Goal: Check status: Check status

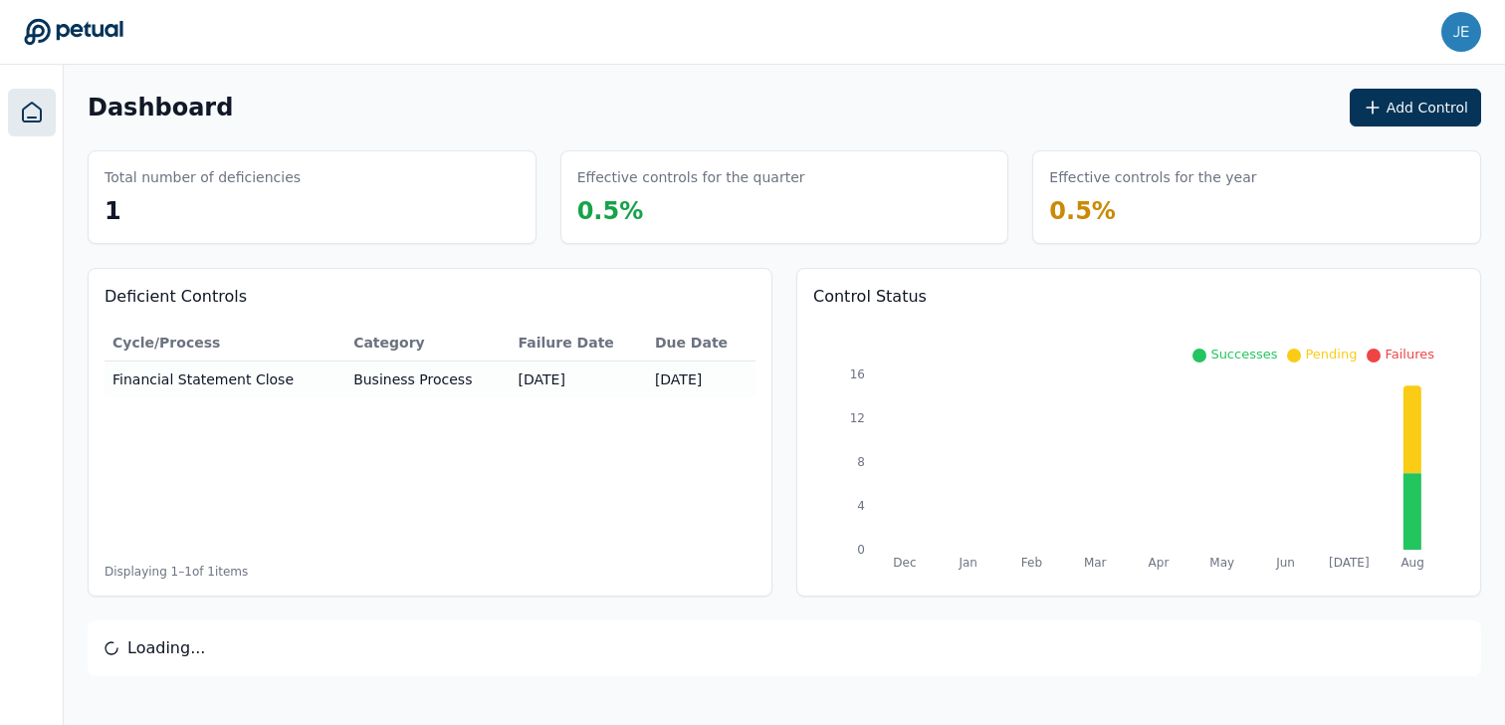
click at [937, 85] on div "Dashboard Add Control Total number of deficiencies 1 Effective controls for the…" at bounding box center [784, 382] width 1441 height 635
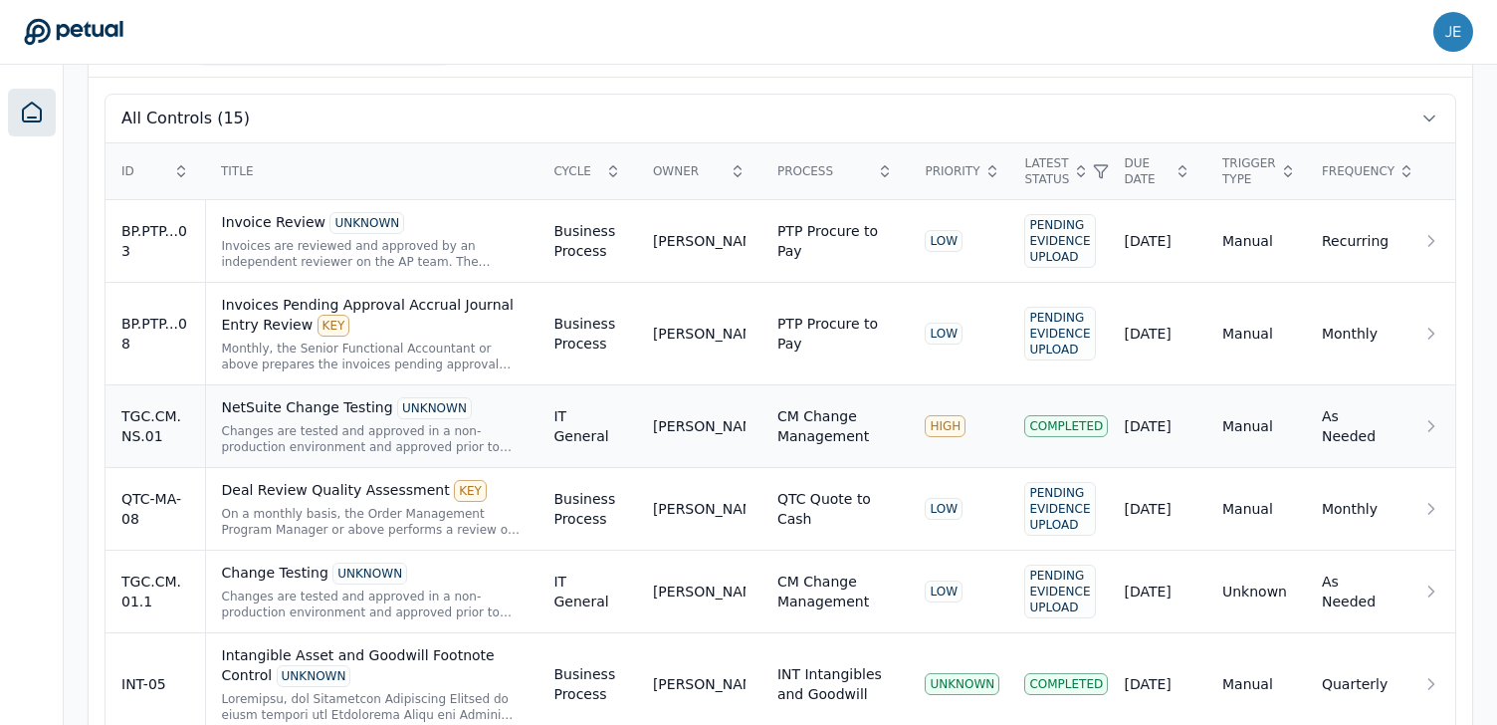
scroll to position [664, 0]
click at [378, 446] on div "Changes are tested and approved in a non-production environment and approved pr…" at bounding box center [372, 438] width 301 height 32
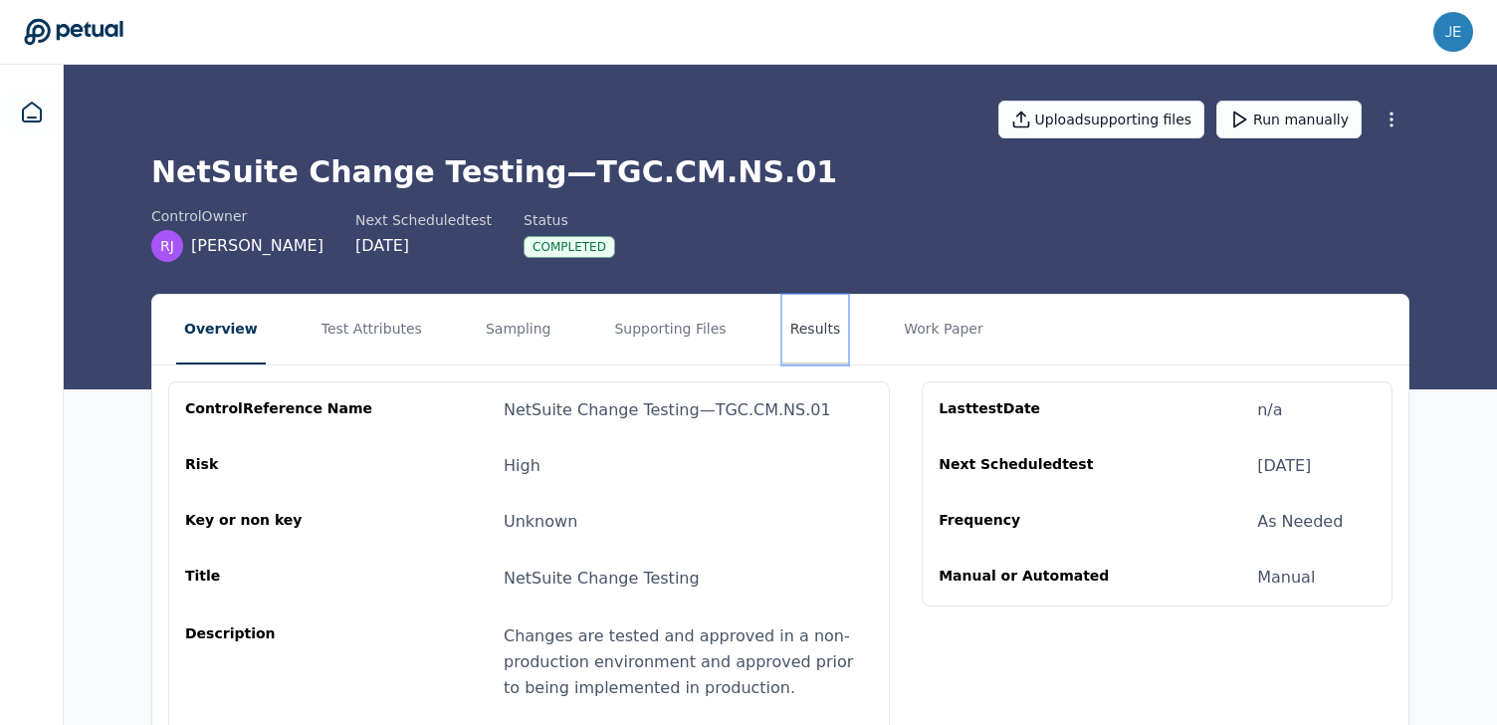
click at [822, 330] on button "Results" at bounding box center [815, 330] width 67 height 70
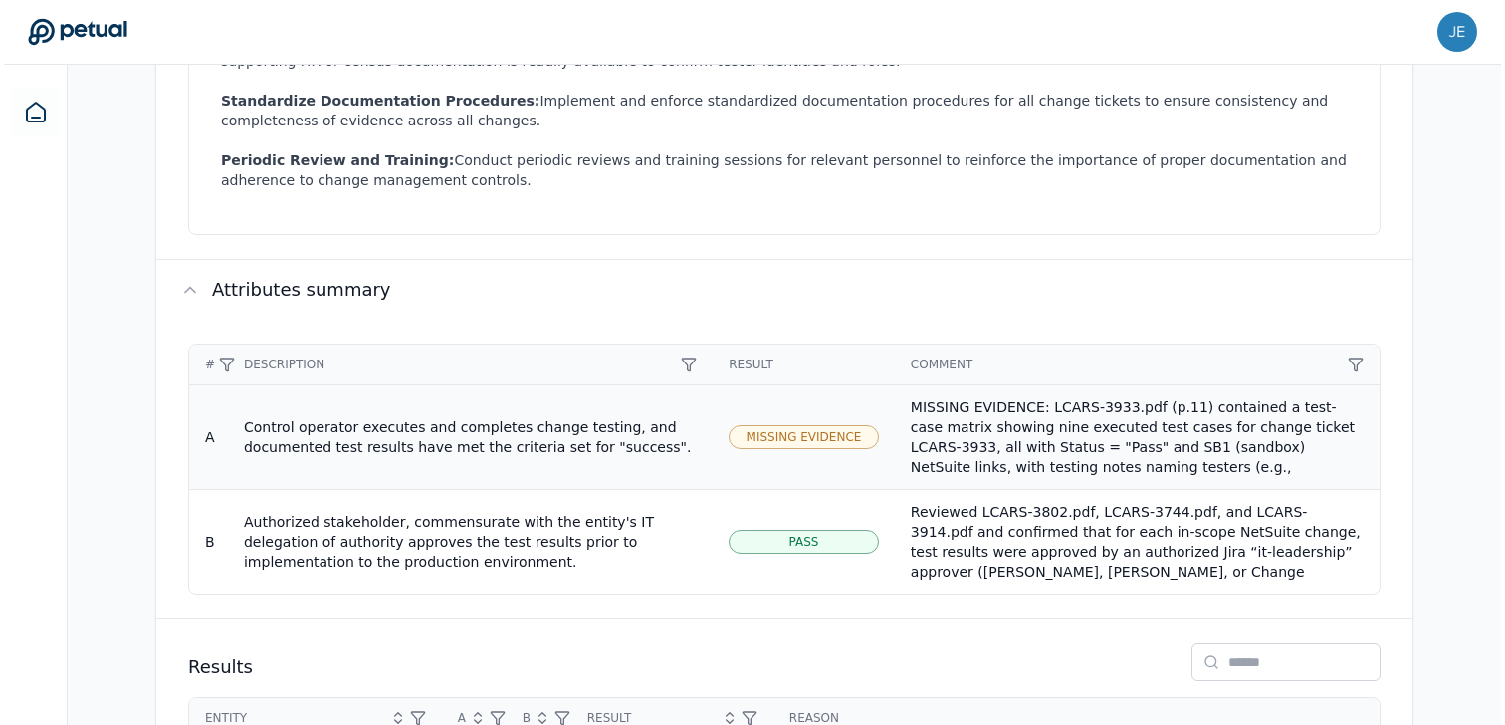
scroll to position [998, 0]
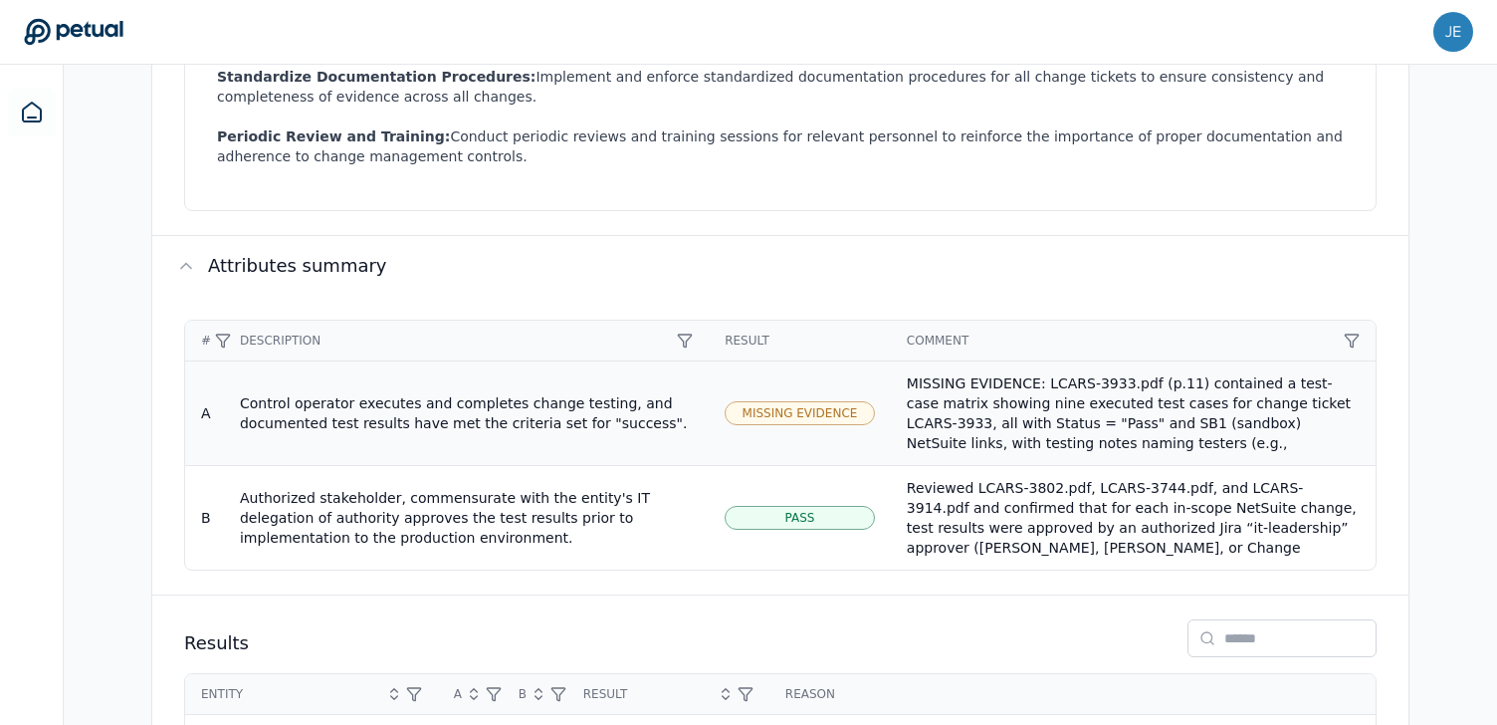
click at [841, 397] on td "Missing Evidence" at bounding box center [800, 412] width 182 height 105
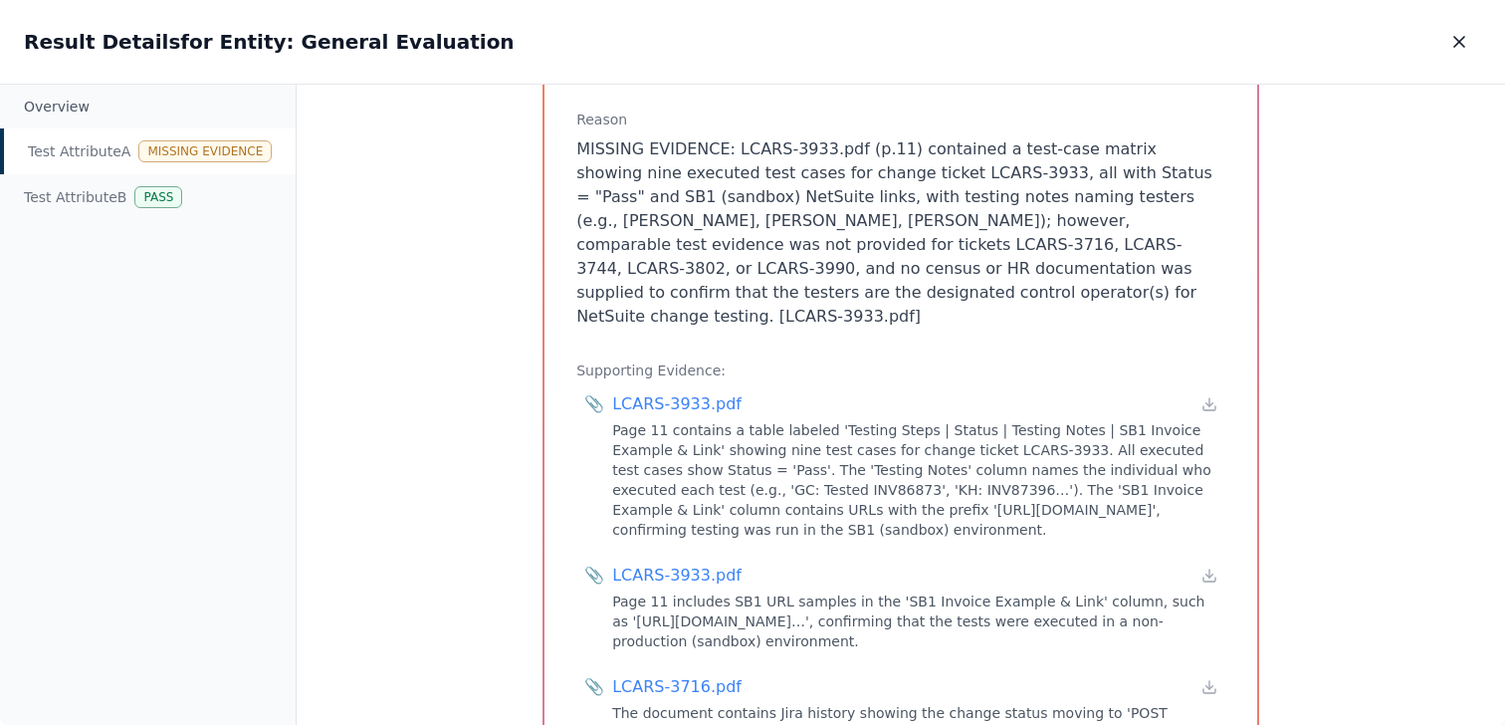
scroll to position [316, 0]
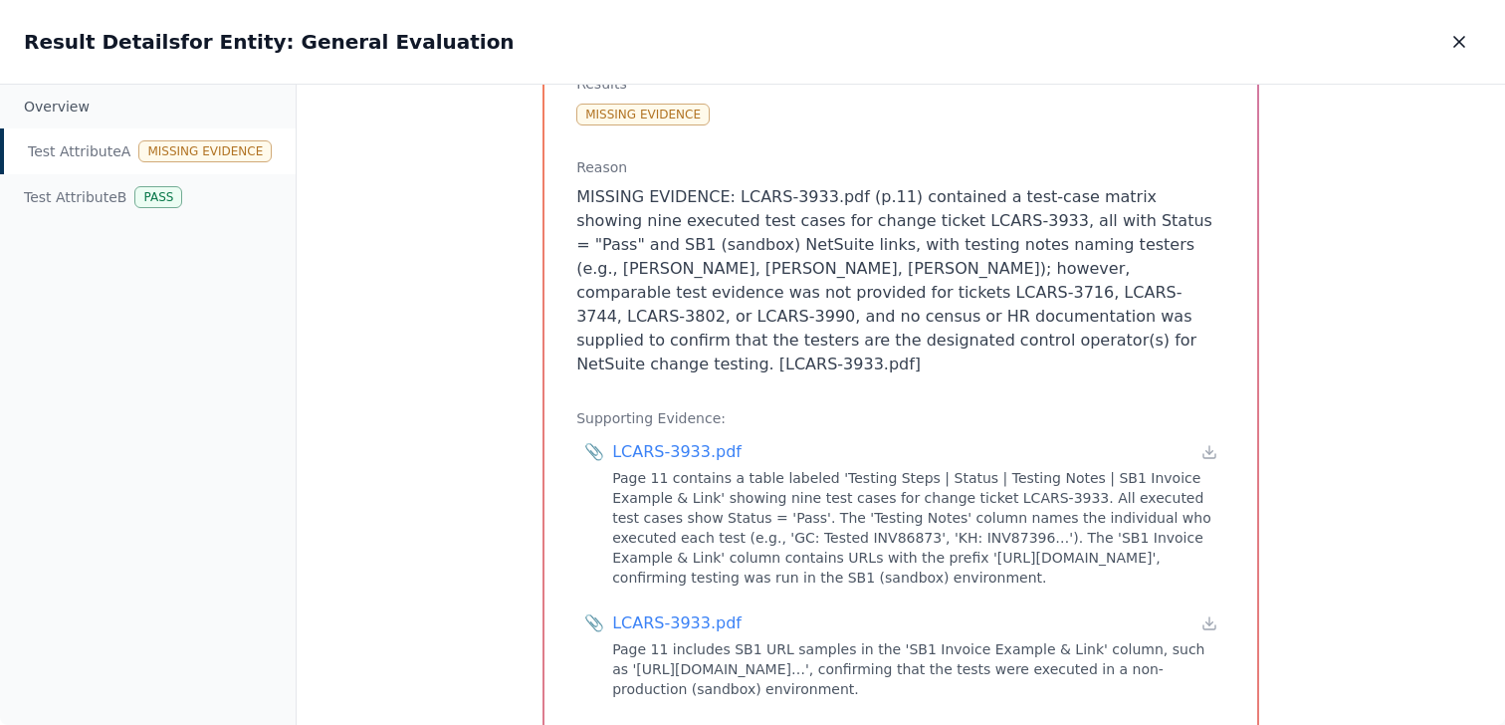
click at [446, 359] on div "Test Attribute A : Control operator executes and completes change testing, and …" at bounding box center [901, 405] width 1208 height 641
click at [446, 358] on div "Test Attribute A : Control operator executes and completes change testing, and …" at bounding box center [901, 405] width 1208 height 641
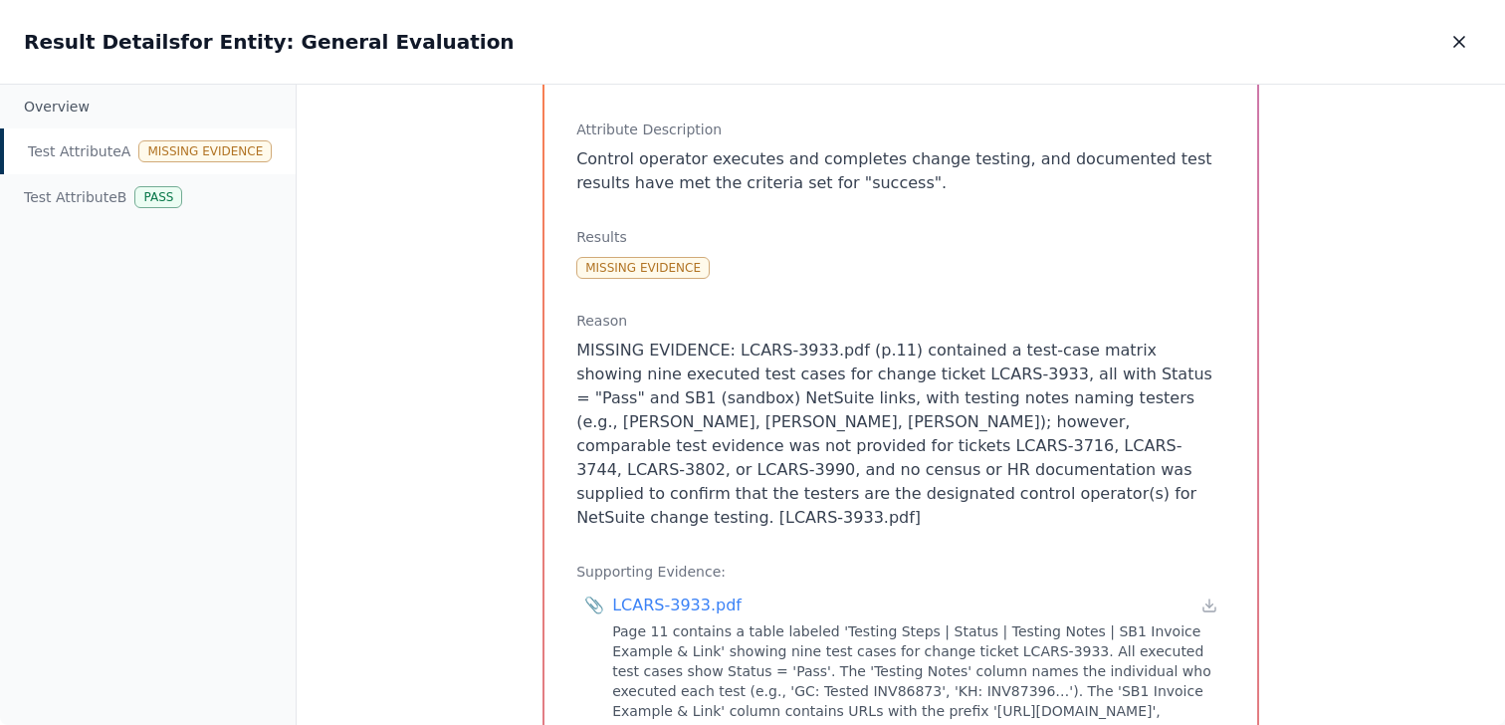
scroll to position [0, 0]
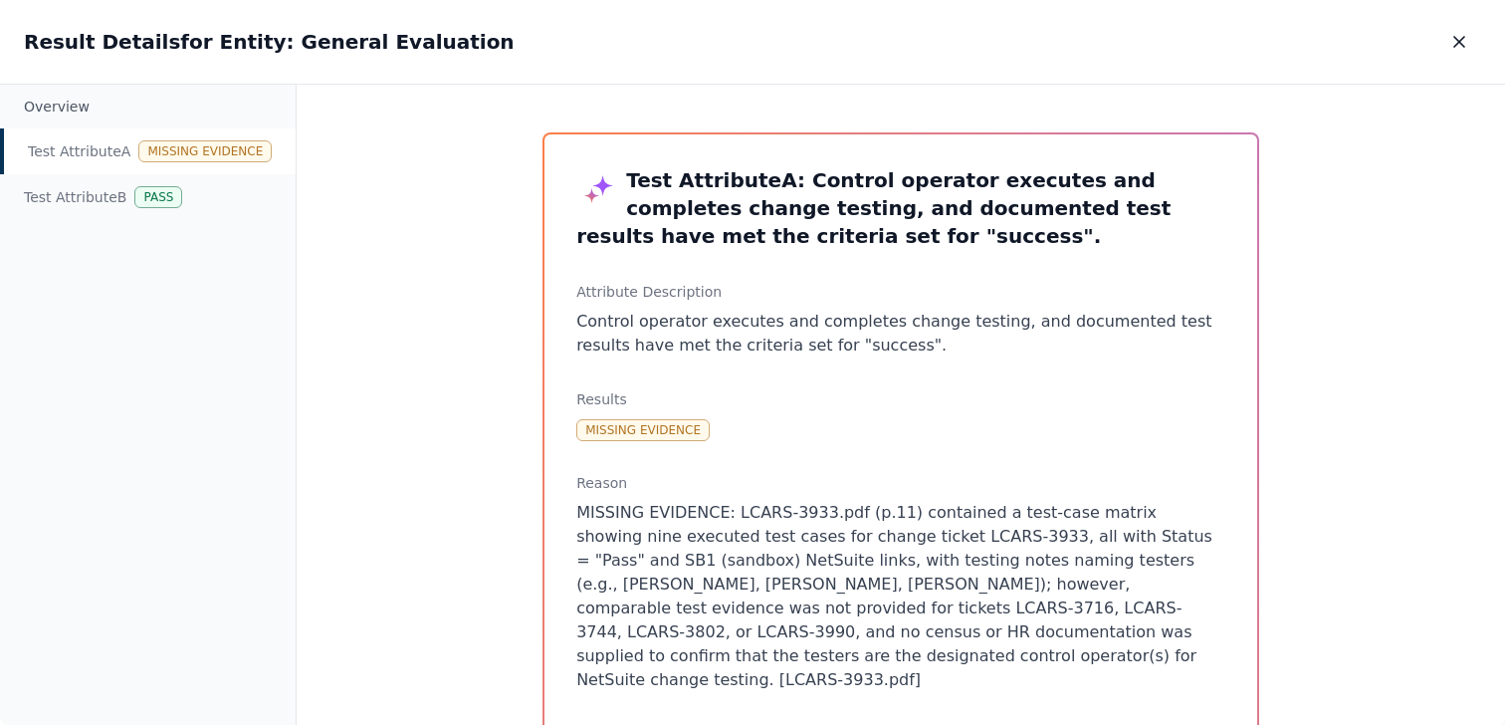
click at [855, 83] on div "Result Details for Entity: General Evaluation Result Details for Entity: Genera…" at bounding box center [752, 42] width 1505 height 84
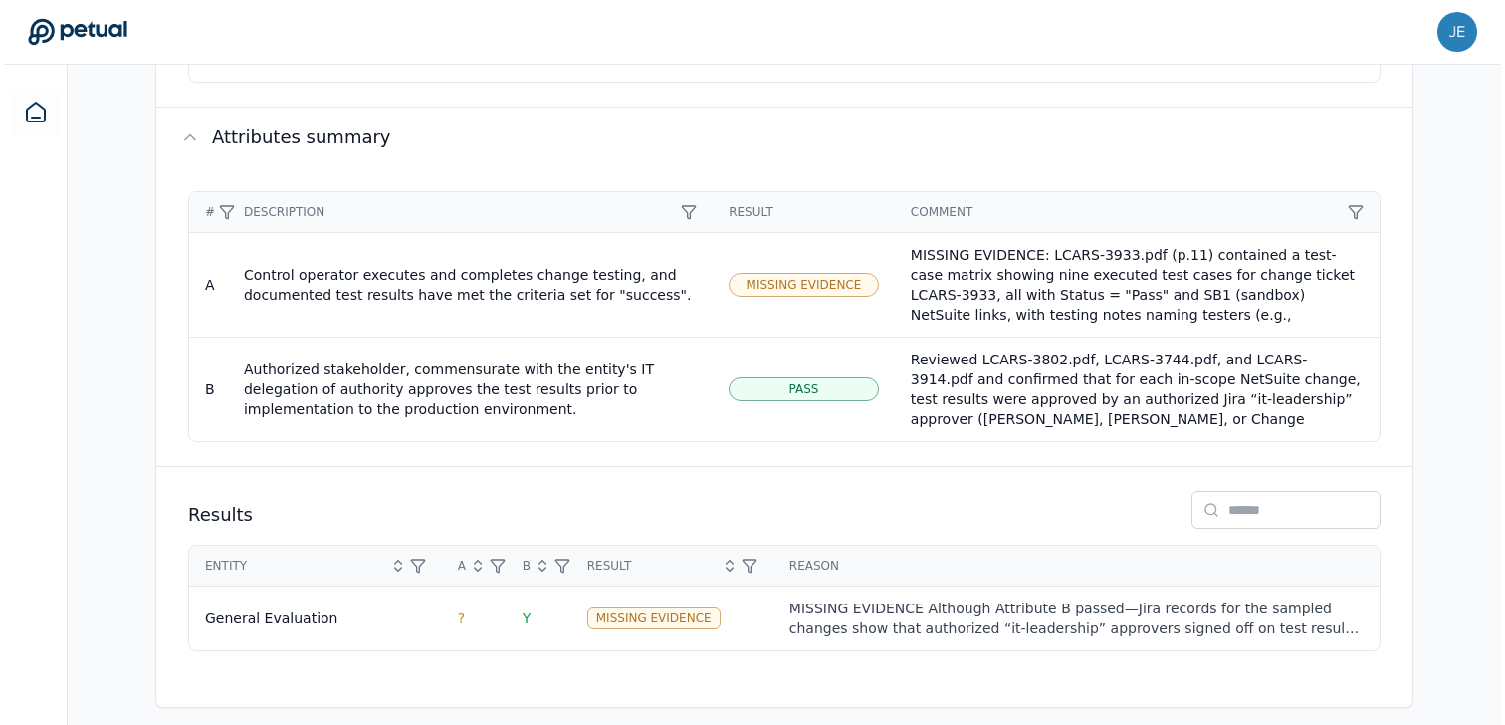
scroll to position [1142, 0]
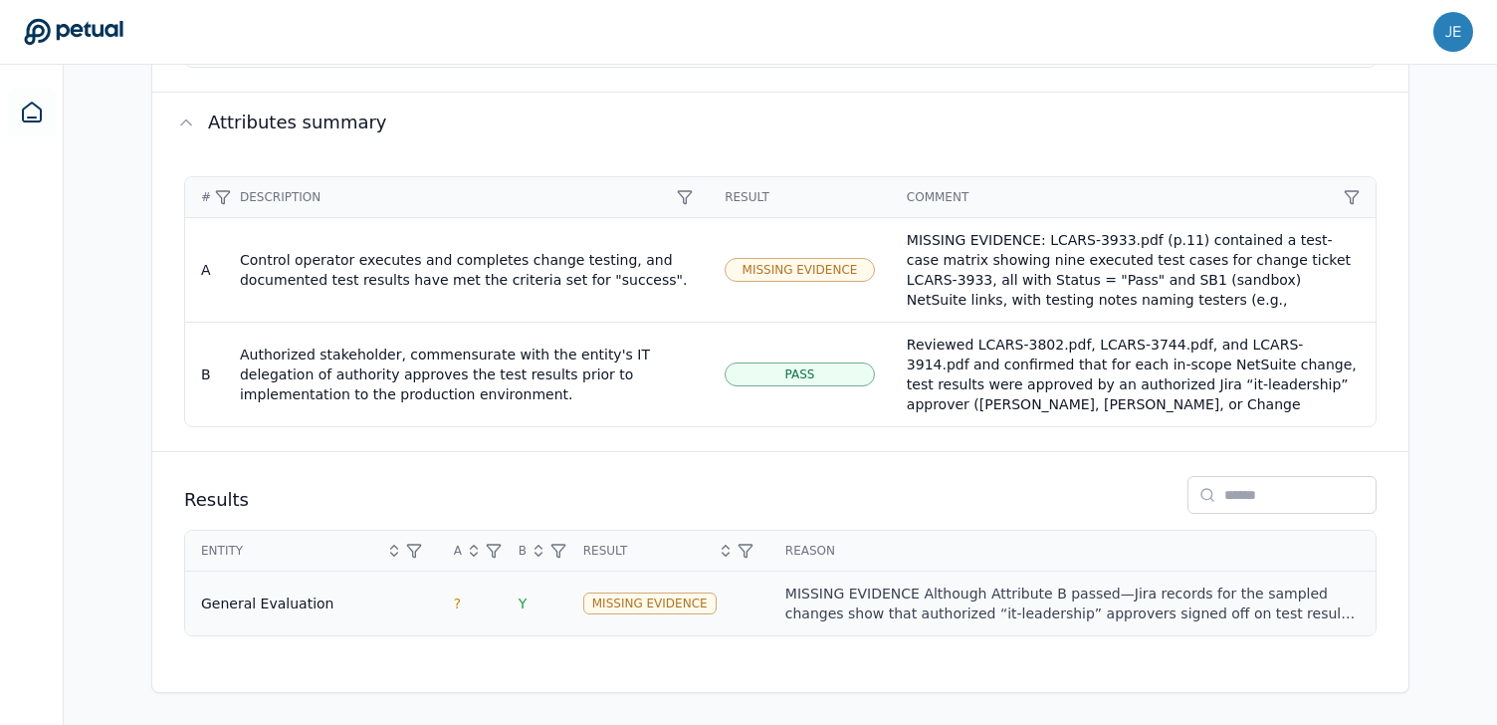
click at [852, 592] on div "MISSING EVIDENCE Although Attribute B passed—Jira records for the sampled chang…" at bounding box center [1072, 603] width 574 height 40
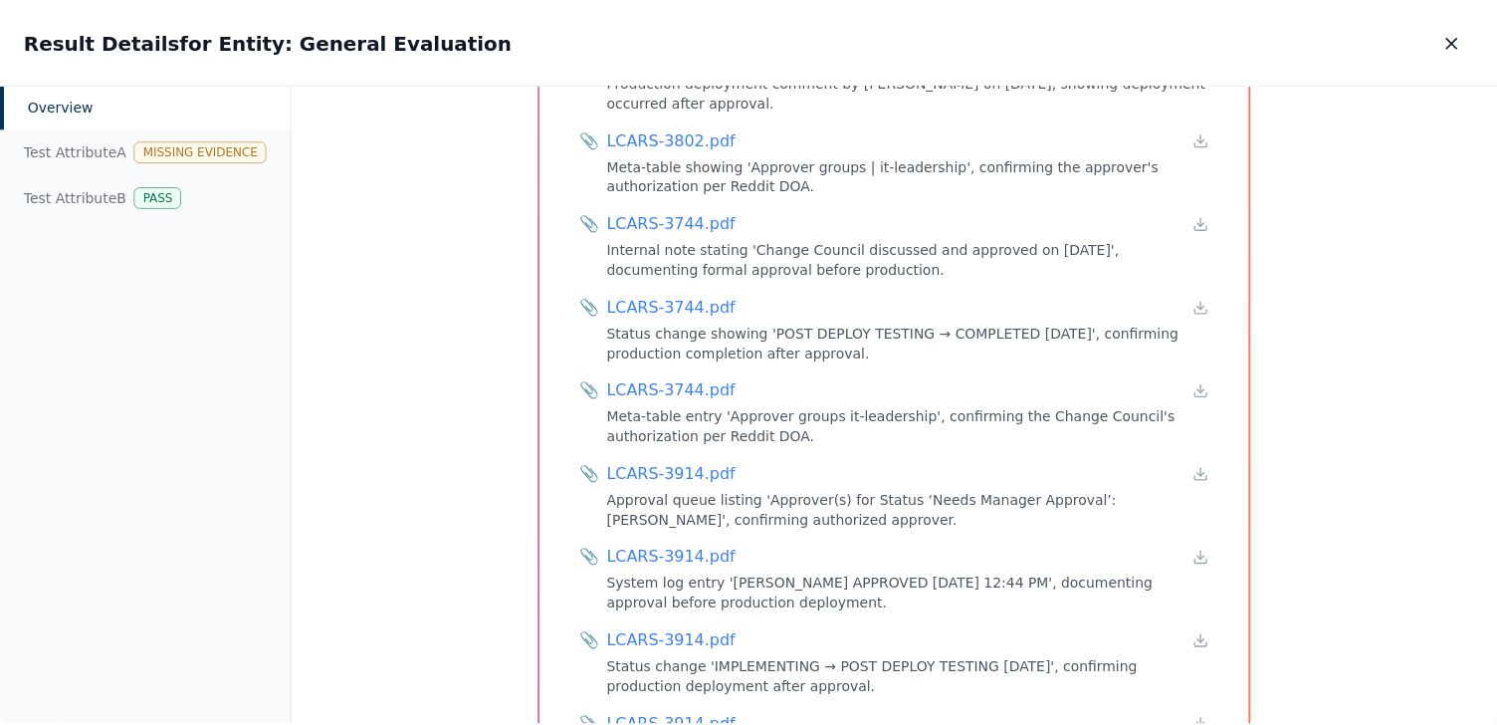
scroll to position [1957, 0]
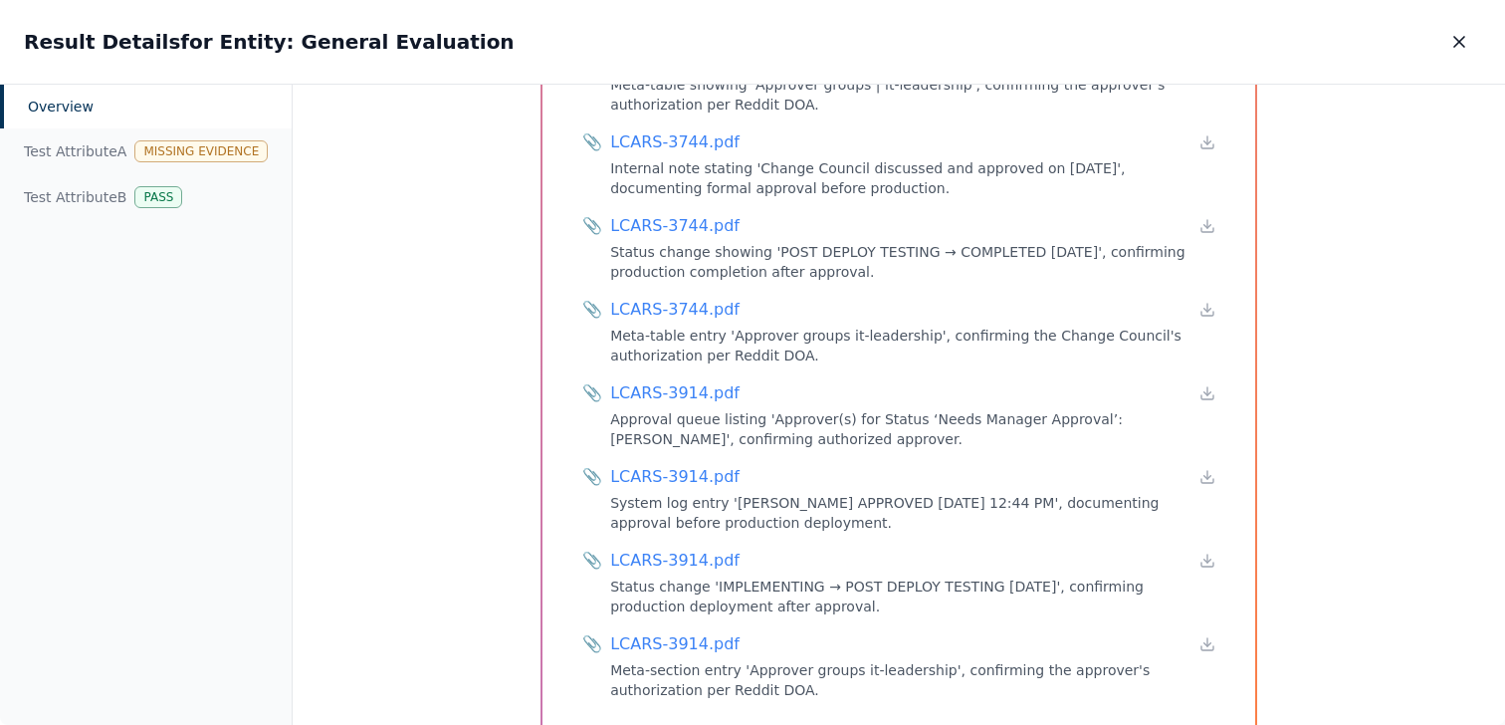
click at [444, 457] on div "Overview Sample Entity : General Evaluation Control Reference ID TGC.CM.NS.01 A…" at bounding box center [899, 405] width 1212 height 641
click at [1457, 41] on icon "button" at bounding box center [1459, 42] width 20 height 20
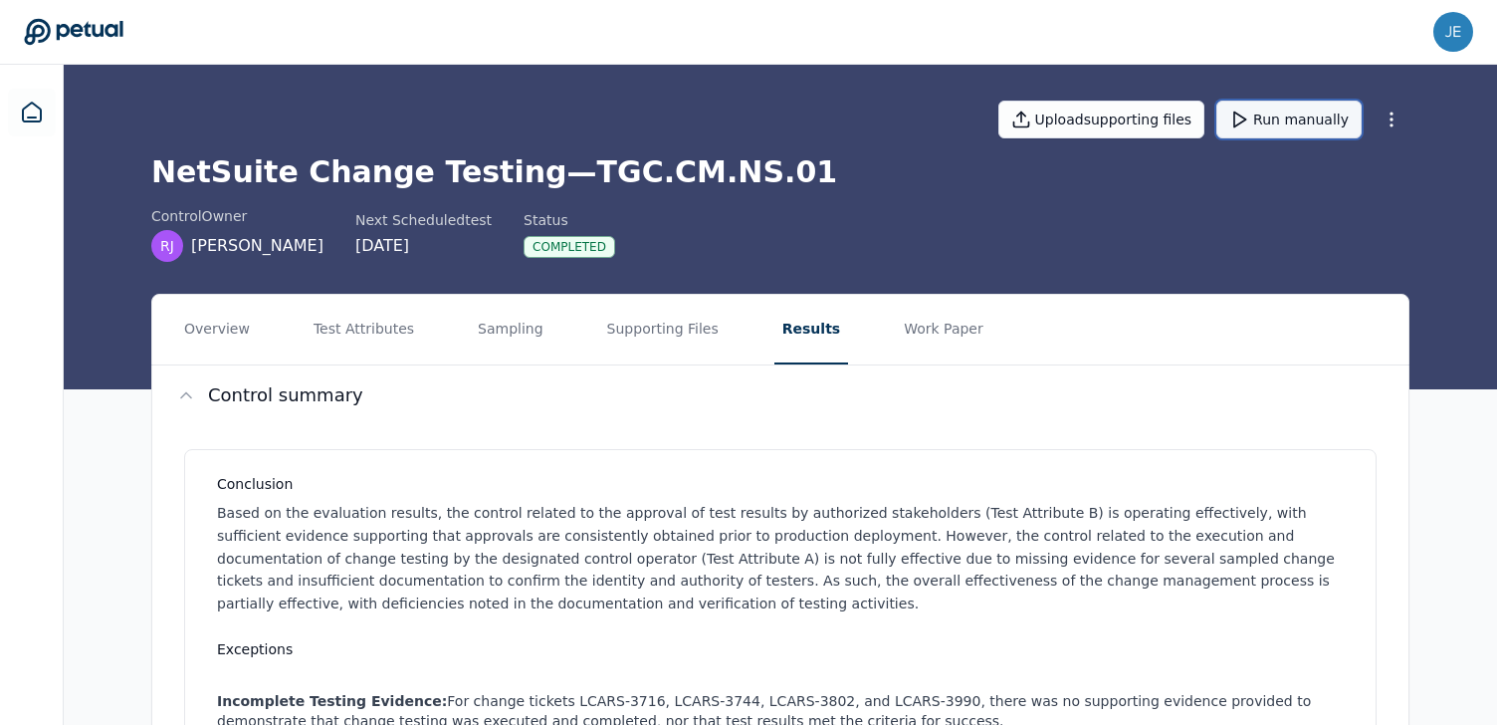
click at [1262, 130] on button "Run manually" at bounding box center [1288, 120] width 145 height 38
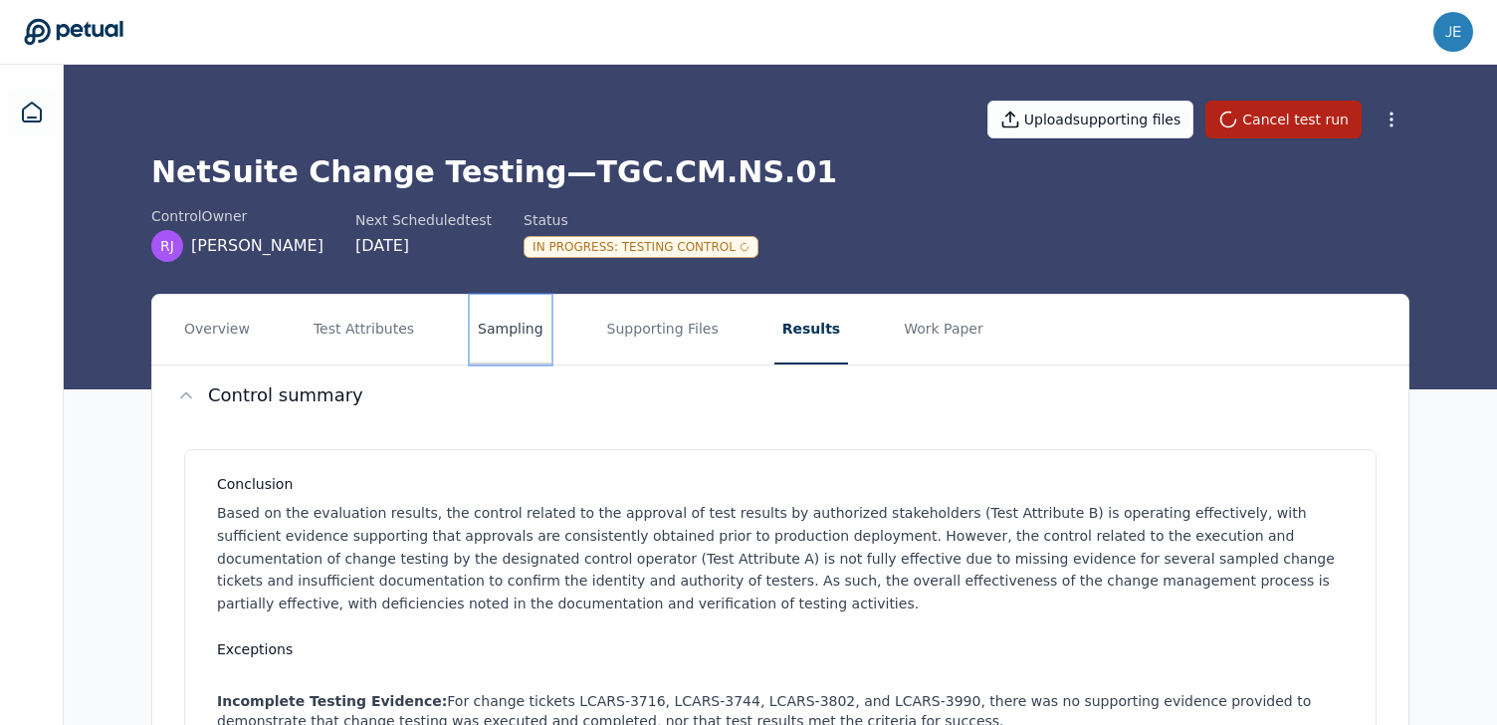
click at [519, 340] on button "Sampling" at bounding box center [511, 330] width 82 height 70
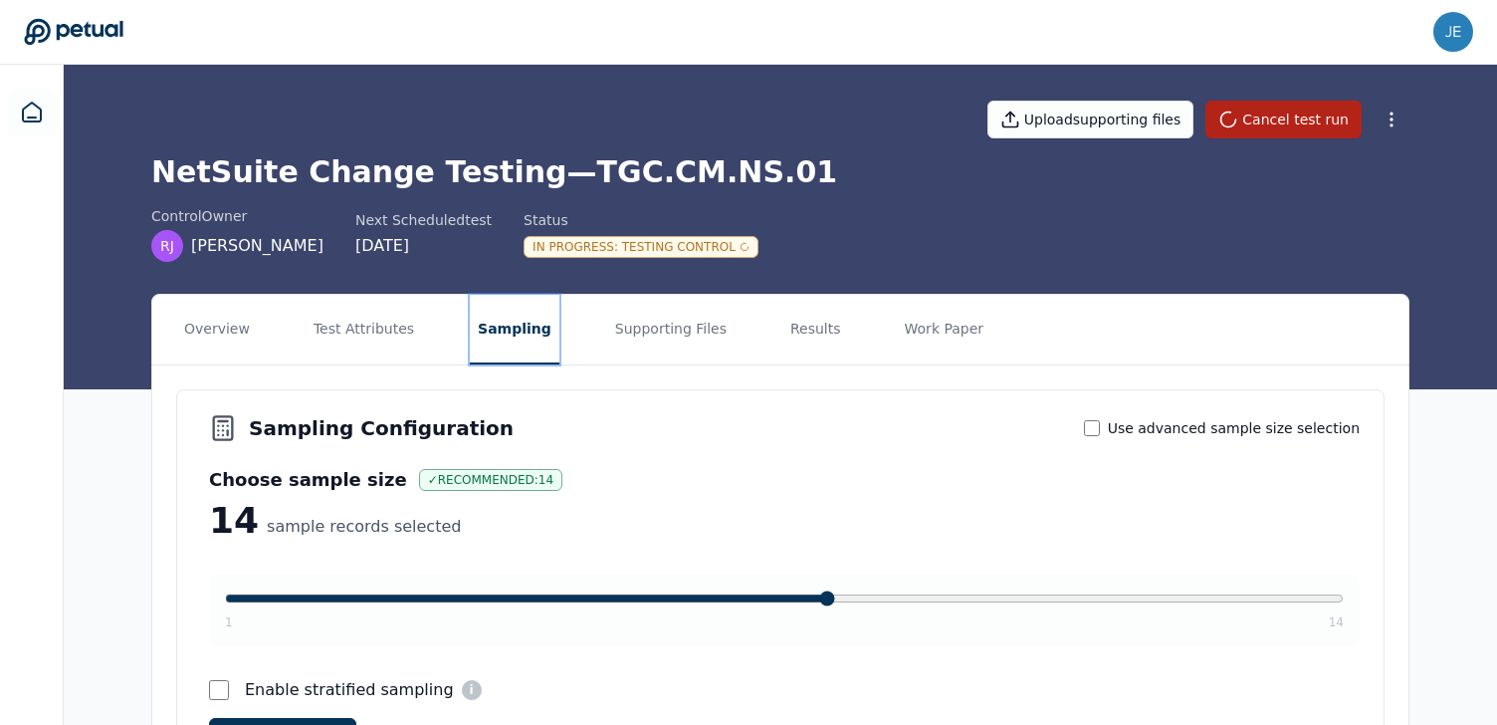
scroll to position [278, 0]
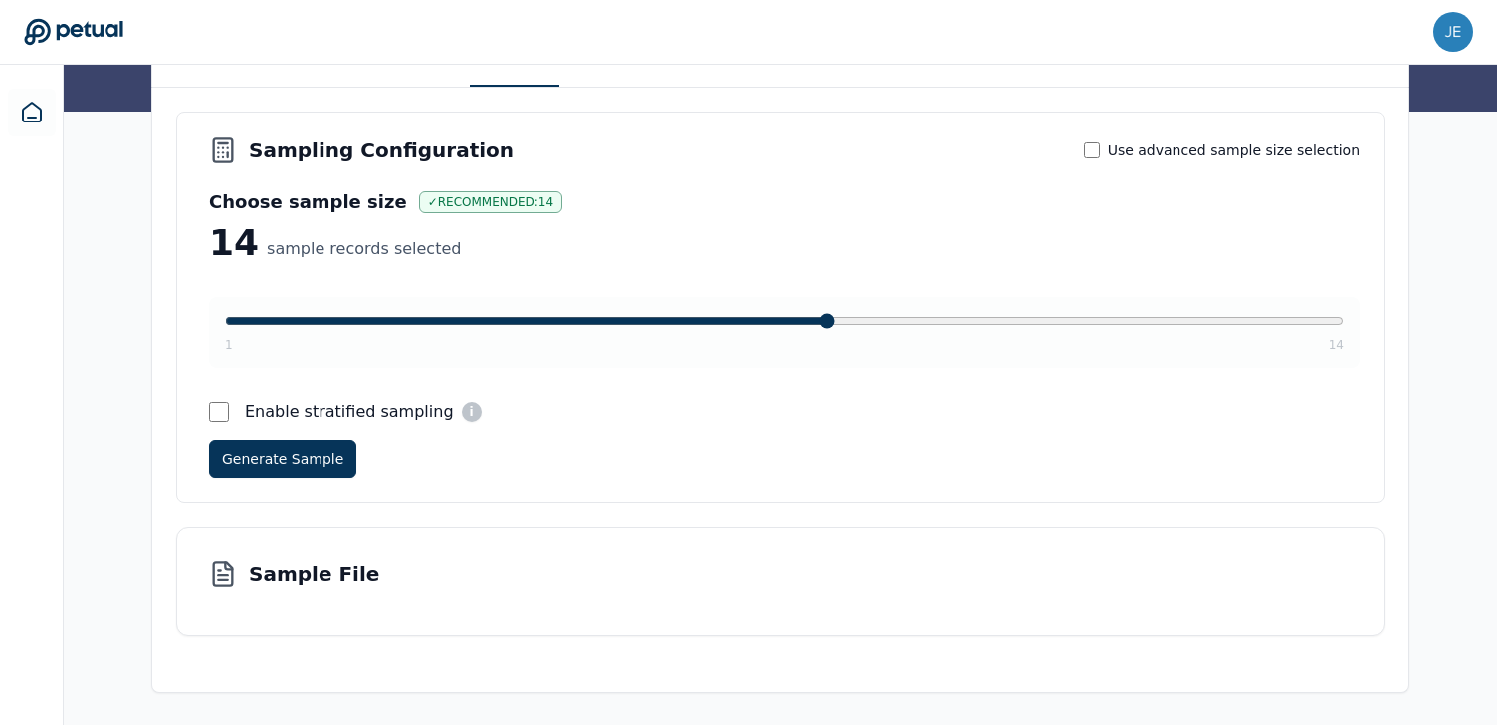
click at [497, 588] on div "Sample File" at bounding box center [780, 581] width 1208 height 109
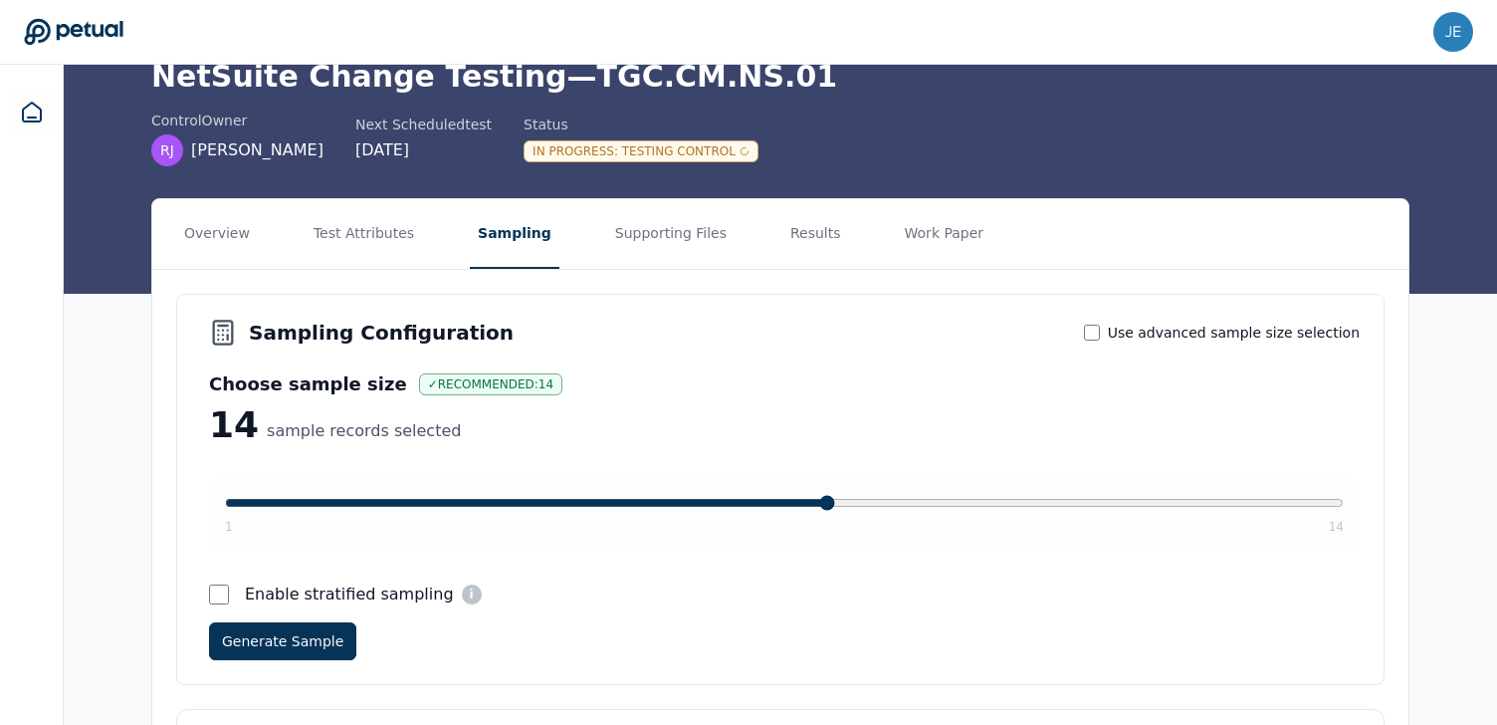
scroll to position [0, 0]
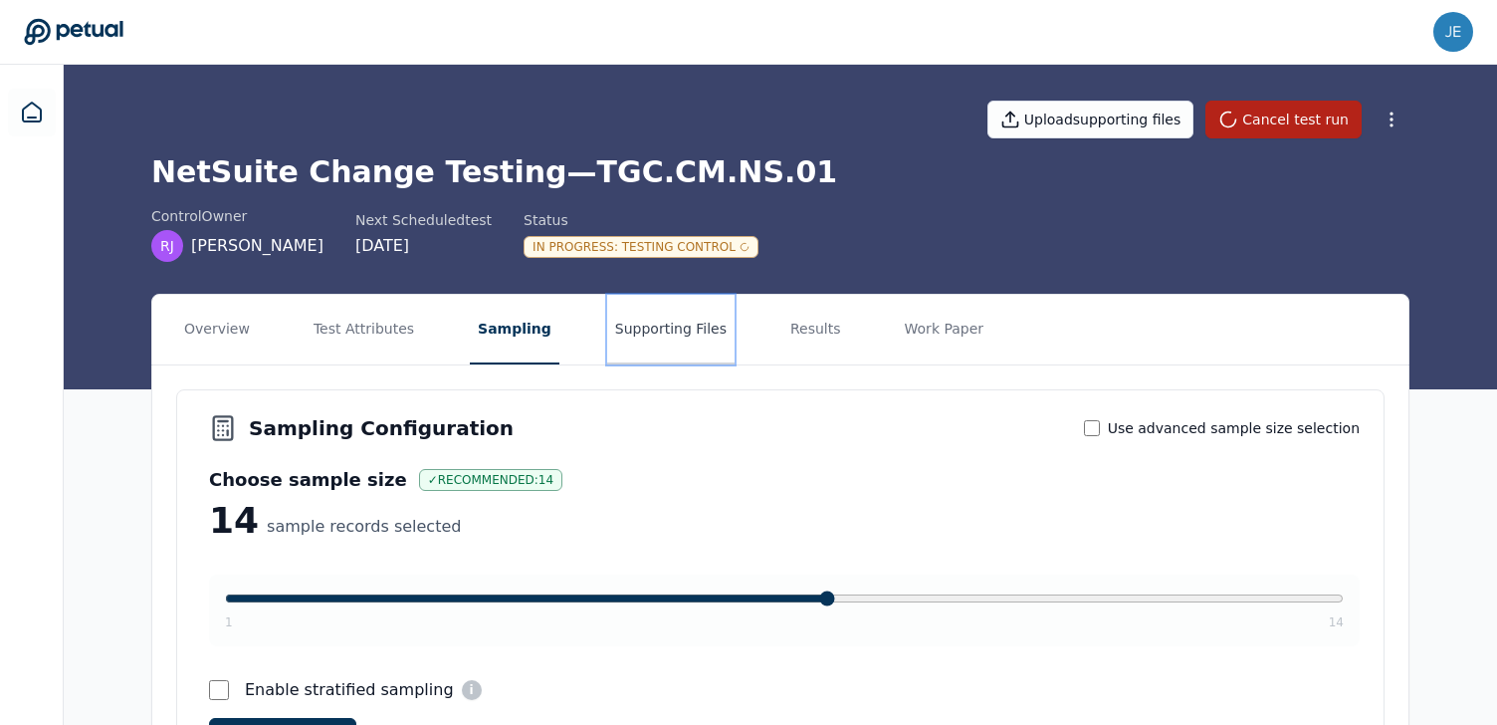
click at [634, 328] on button "Supporting Files" at bounding box center [670, 330] width 127 height 70
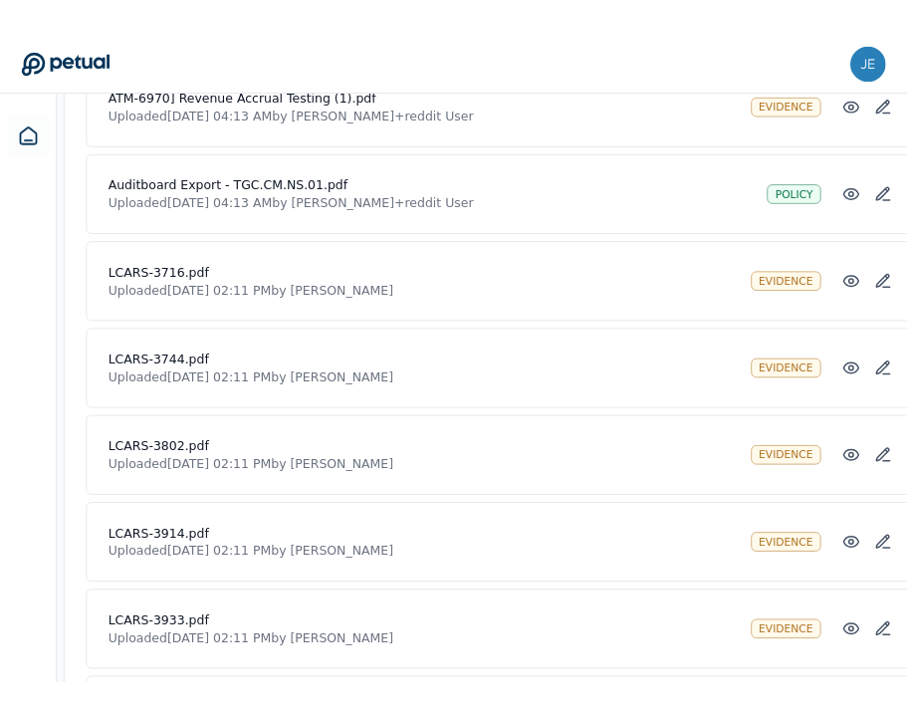
scroll to position [1756, 0]
